Goal: Task Accomplishment & Management: Manage account settings

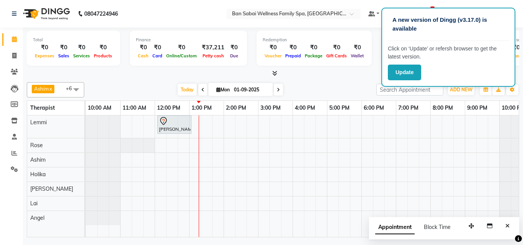
scroll to position [0, 15]
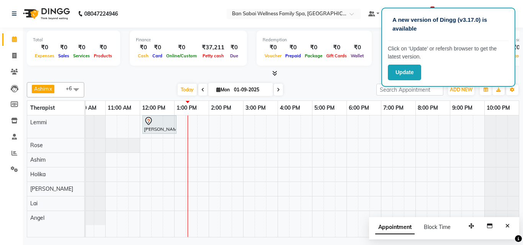
click at [189, 169] on div "[PERSON_NAME], TK01, 12:05 PM-01:05 PM, Swedish Massage (Medium Pressure)-60min" at bounding box center [295, 177] width 448 height 122
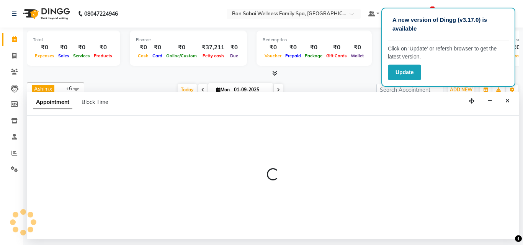
select select "79370"
select select "795"
select select "tentative"
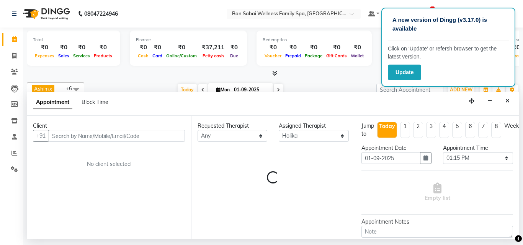
drag, startPoint x: 142, startPoint y: 137, endPoint x: 152, endPoint y: 140, distance: 10.3
click at [142, 137] on input "text" at bounding box center [117, 136] width 136 height 12
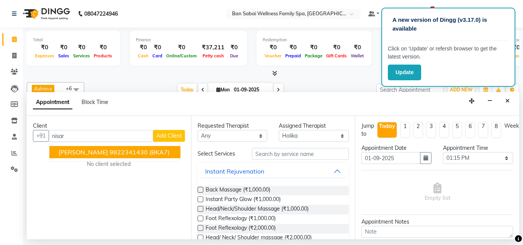
click at [136, 149] on button "[PERSON_NAME] 9822341430 (BKA7)" at bounding box center [114, 152] width 131 height 12
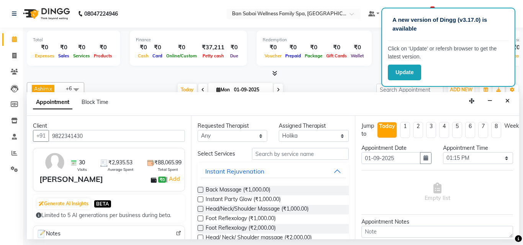
type input "9822341430"
click at [311, 153] on input "text" at bounding box center [300, 154] width 97 height 12
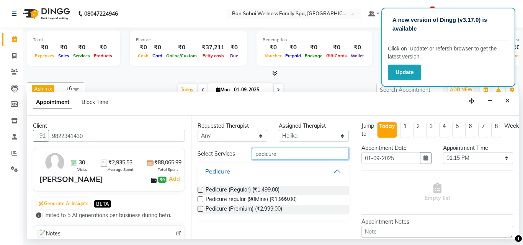
type input "pedicure"
click at [199, 189] on label at bounding box center [201, 190] width 6 height 6
click at [199, 189] on input "checkbox" at bounding box center [200, 190] width 5 height 5
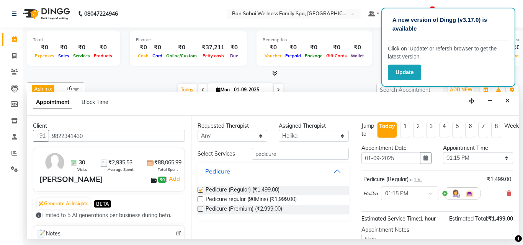
checkbox input "false"
click at [503, 159] on select "Select 11:00 AM 11:05 AM 11:10 AM 11:15 AM 11:20 AM 11:25 AM 11:30 AM 11:35 AM …" at bounding box center [478, 158] width 70 height 12
select select "810"
click at [443, 152] on select "Select 11:00 AM 11:05 AM 11:10 AM 11:15 AM 11:20 AM 11:25 AM 11:30 AM 11:35 AM …" at bounding box center [478, 158] width 70 height 12
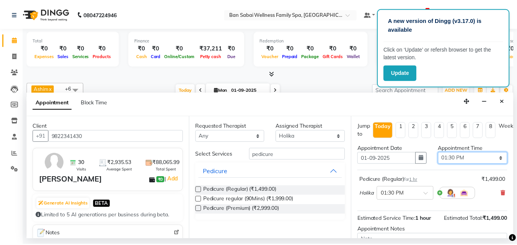
scroll to position [83, 0]
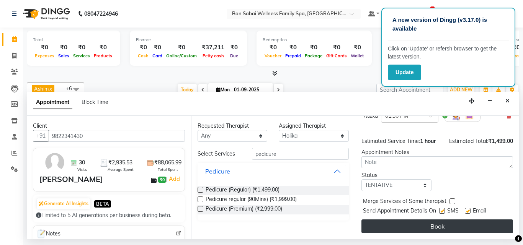
click at [486, 221] on button "Book" at bounding box center [437, 227] width 152 height 14
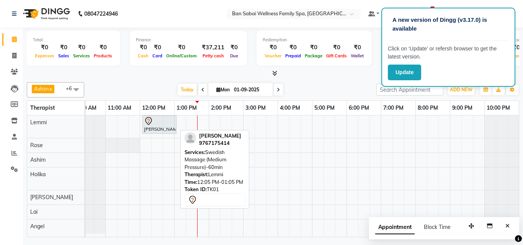
click at [162, 126] on div "[PERSON_NAME], TK01, 12:05 PM-01:05 PM, Swedish Massage (Medium Pressure)-60min" at bounding box center [159, 125] width 33 height 16
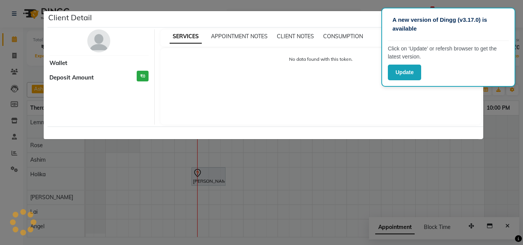
select select "7"
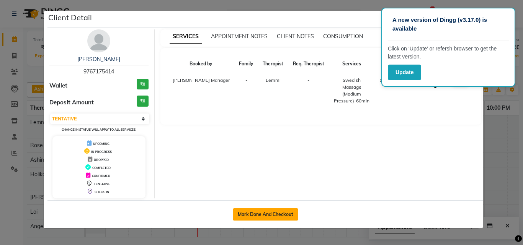
click at [260, 210] on button "Mark Done And Checkout" at bounding box center [265, 215] width 65 height 12
select select "service"
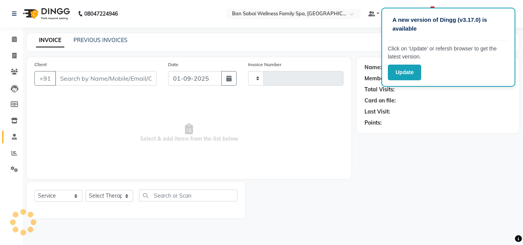
type input "2215"
select select "8225"
type input "9767175414"
select select "78151"
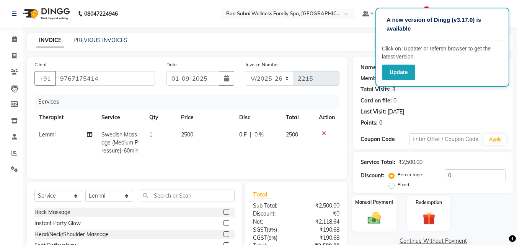
click at [387, 212] on div "Manual Payment" at bounding box center [374, 214] width 45 height 36
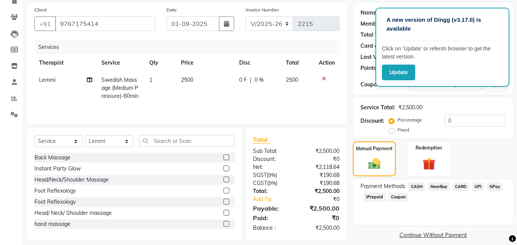
scroll to position [62, 0]
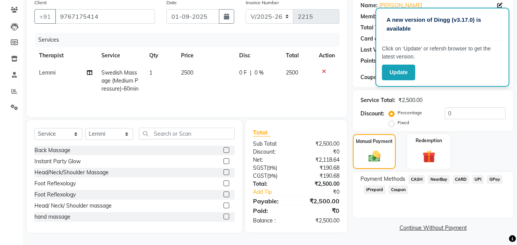
click at [495, 180] on span "GPay" at bounding box center [495, 179] width 16 height 9
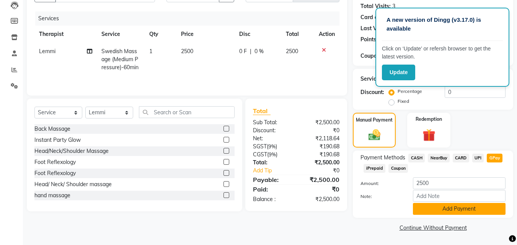
click at [482, 207] on button "Add Payment" at bounding box center [459, 209] width 93 height 12
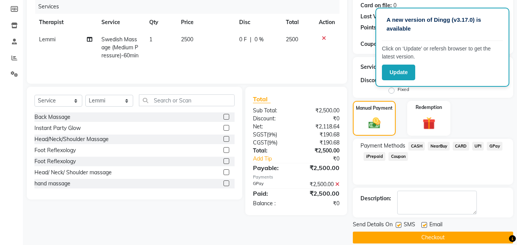
scroll to position [105, 0]
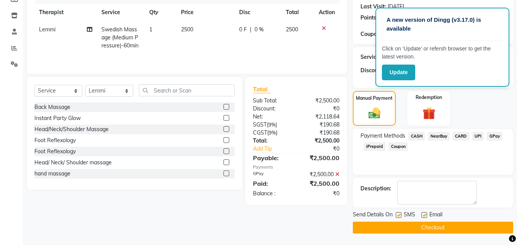
click at [469, 225] on button "Checkout" at bounding box center [433, 228] width 160 height 12
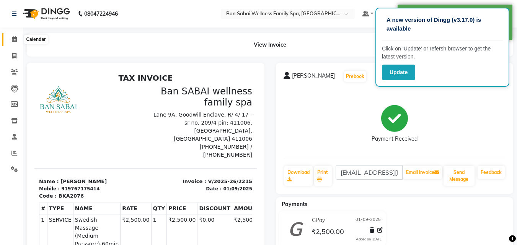
click at [17, 40] on icon at bounding box center [14, 39] width 5 height 6
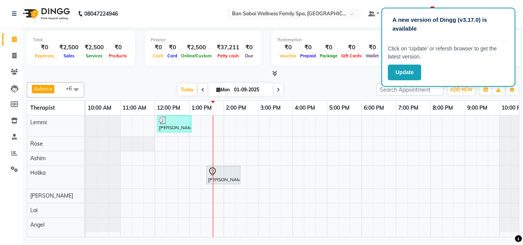
click at [523, 193] on div "Total ₹0 Expenses ₹2,500 Sales ₹2,500 Services ₹0 Products Finance ₹0 Cash ₹0 C…" at bounding box center [273, 134] width 500 height 212
click at [412, 72] on button "Update" at bounding box center [404, 73] width 33 height 16
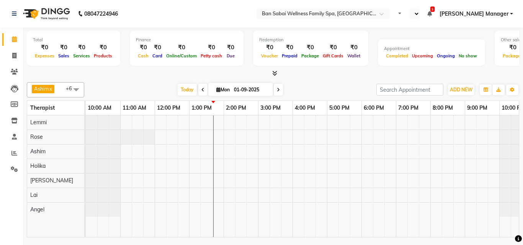
select select "en"
